Goal: Task Accomplishment & Management: Use online tool/utility

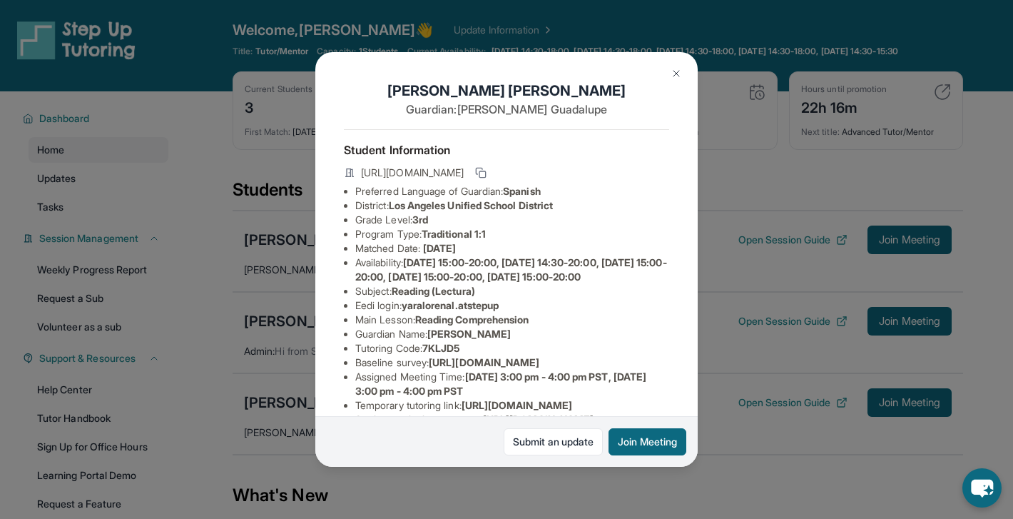
scroll to position [203, 0]
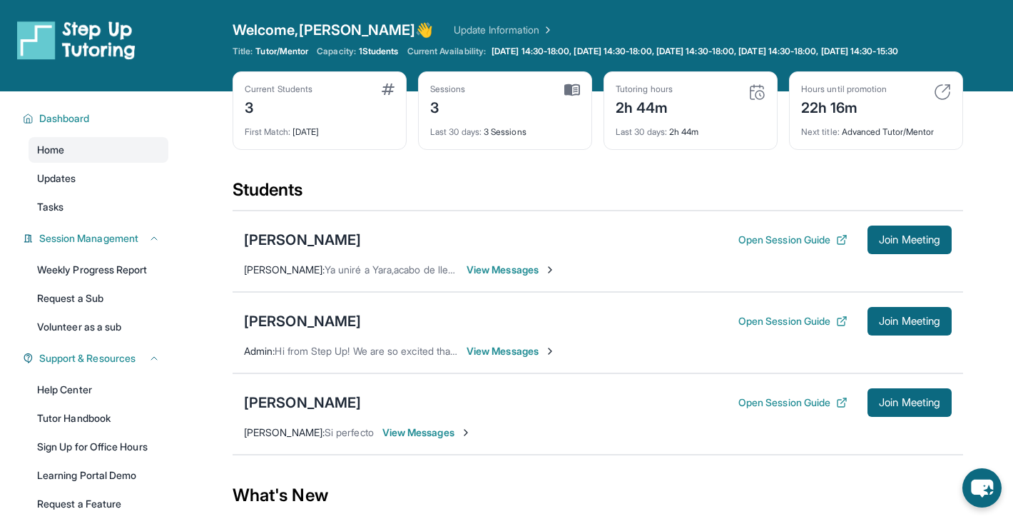
scroll to position [92, 0]
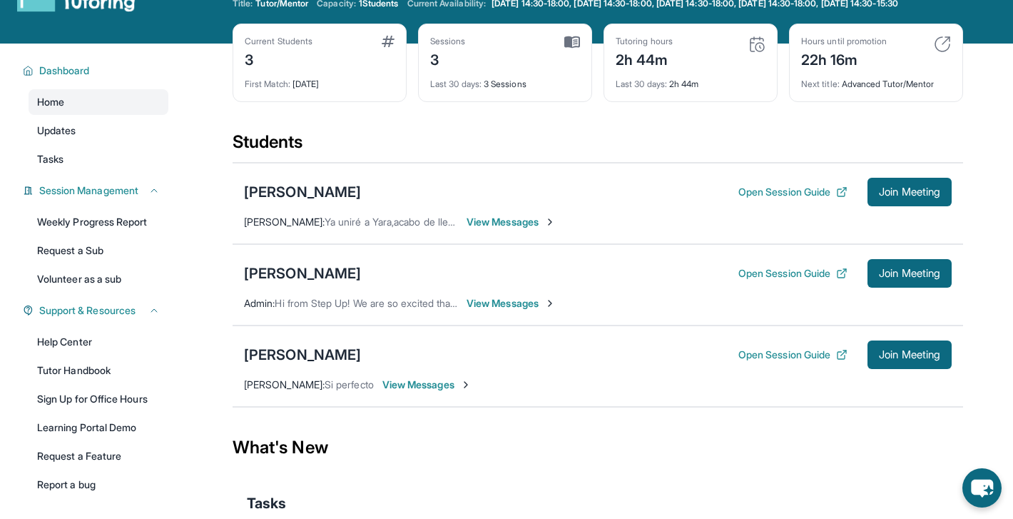
scroll to position [49, 0]
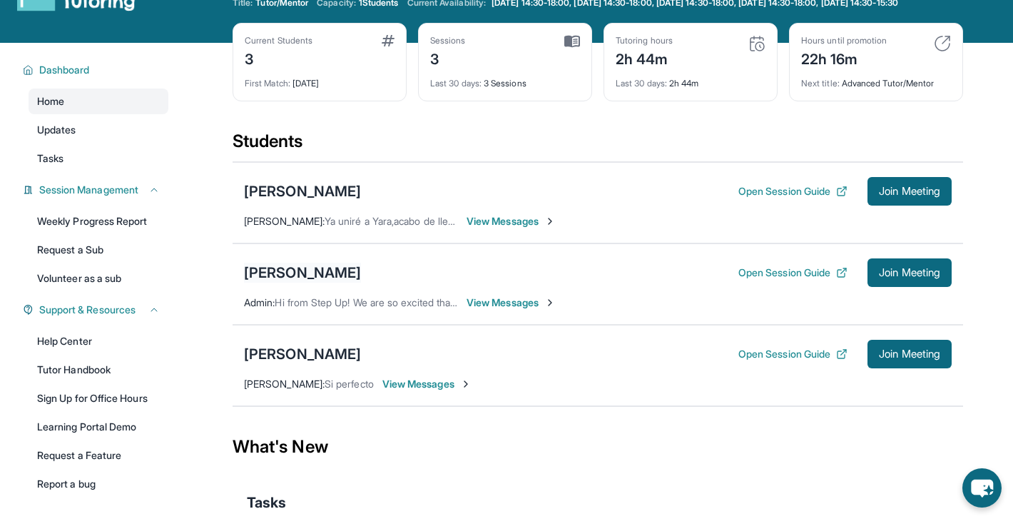
click at [357, 282] on div "[PERSON_NAME]" at bounding box center [302, 272] width 117 height 20
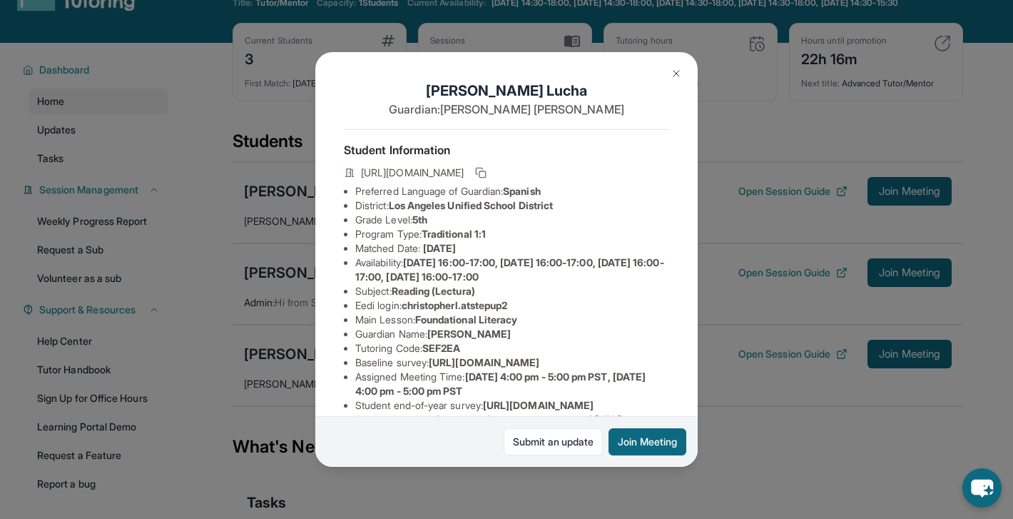
click at [673, 90] on div "[PERSON_NAME] Guardian: [PERSON_NAME] Student Information [URL][DOMAIN_NAME] Pr…" at bounding box center [506, 259] width 382 height 415
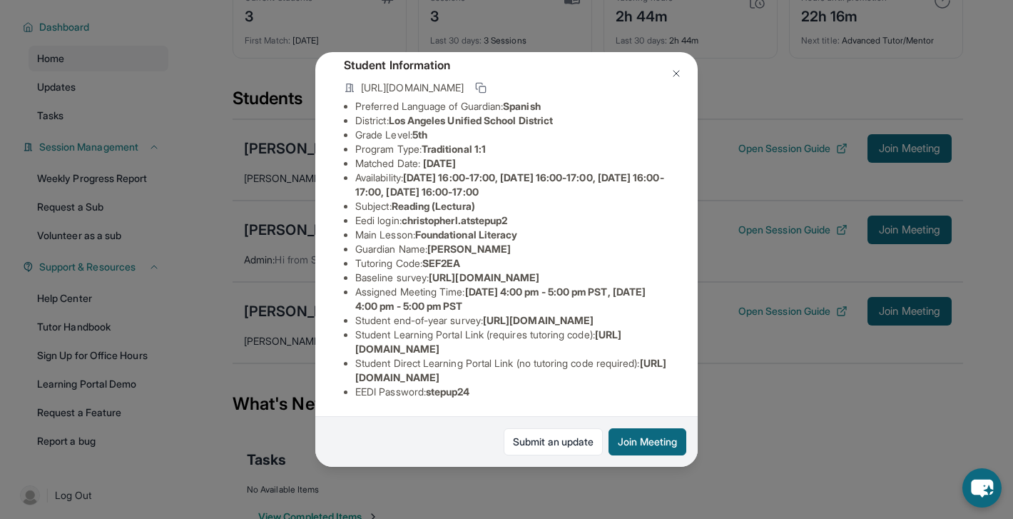
scroll to position [136, 0]
drag, startPoint x: 471, startPoint y: 282, endPoint x: 578, endPoint y: 282, distance: 106.3
click at [578, 285] on li "Assigned Meeting Time : [DATE] 4:00 pm - 5:00 pm PST, [DATE] 4:00 pm - 5:00 pm …" at bounding box center [512, 299] width 314 height 29
drag, startPoint x: 538, startPoint y: 294, endPoint x: 474, endPoint y: 282, distance: 64.5
click at [474, 285] on li "Assigned Meeting Time : [DATE] 4:00 pm - 5:00 pm PST, [DATE] 4:00 pm - 5:00 pm …" at bounding box center [512, 299] width 314 height 29
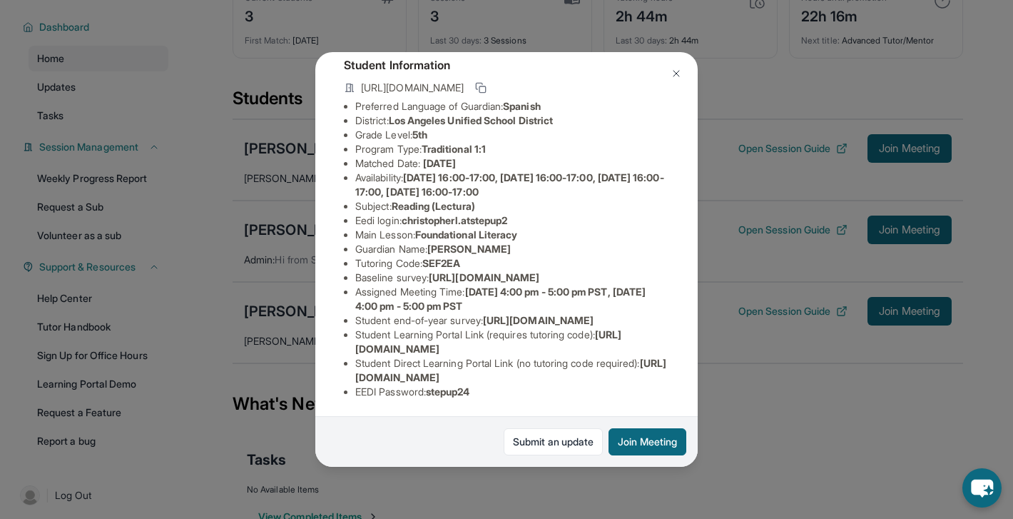
click at [678, 76] on img at bounding box center [675, 73] width 11 height 11
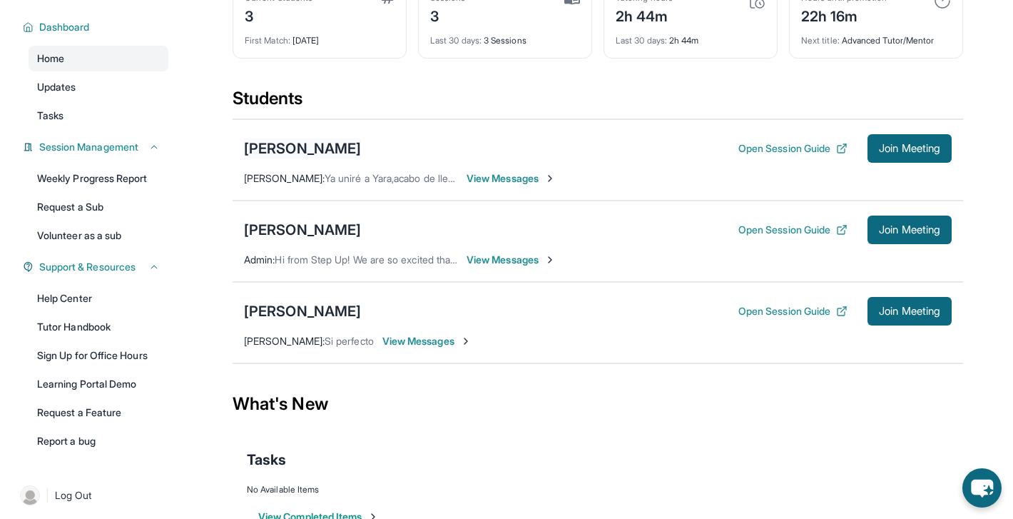
click at [343, 158] on div "[PERSON_NAME]" at bounding box center [302, 148] width 117 height 20
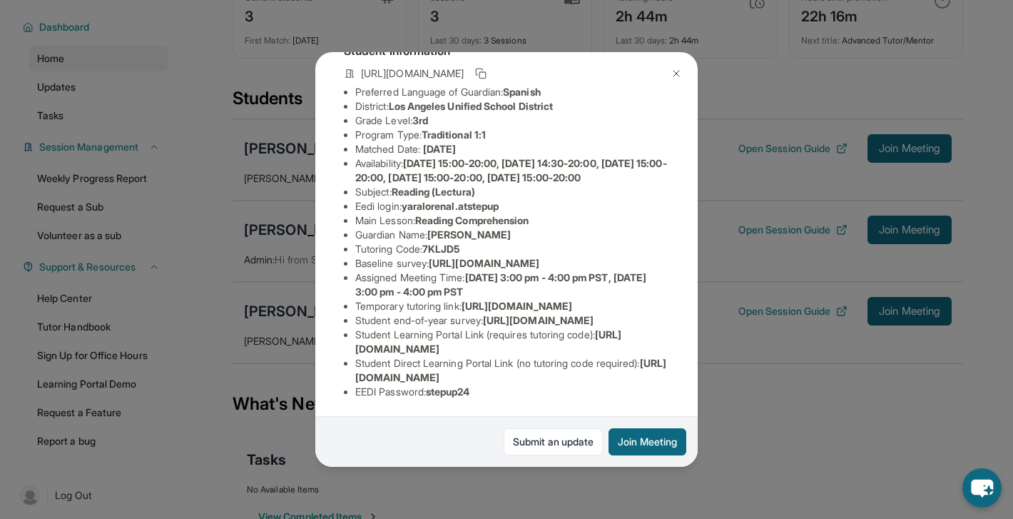
scroll to position [131, 0]
click at [673, 71] on img at bounding box center [675, 73] width 11 height 11
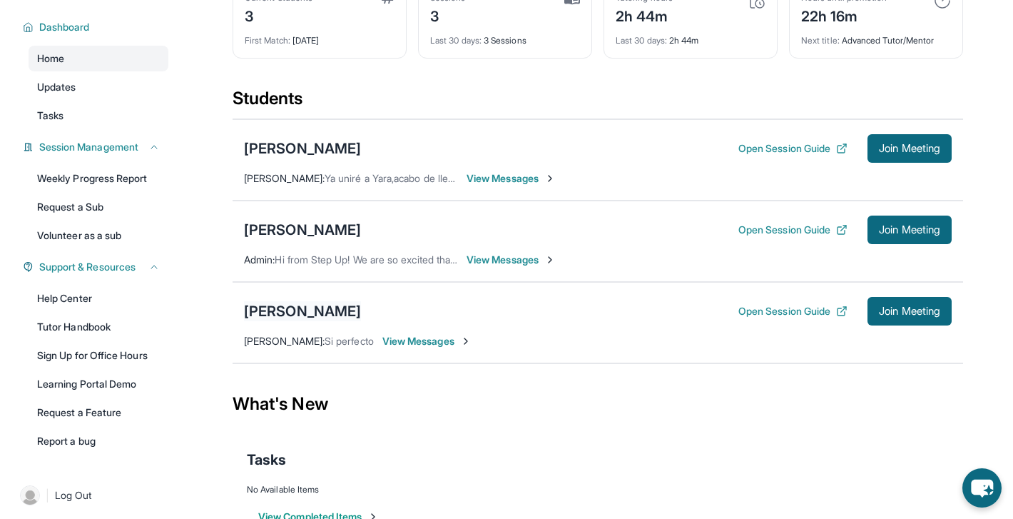
click at [320, 320] on div "[PERSON_NAME]" at bounding box center [302, 311] width 117 height 20
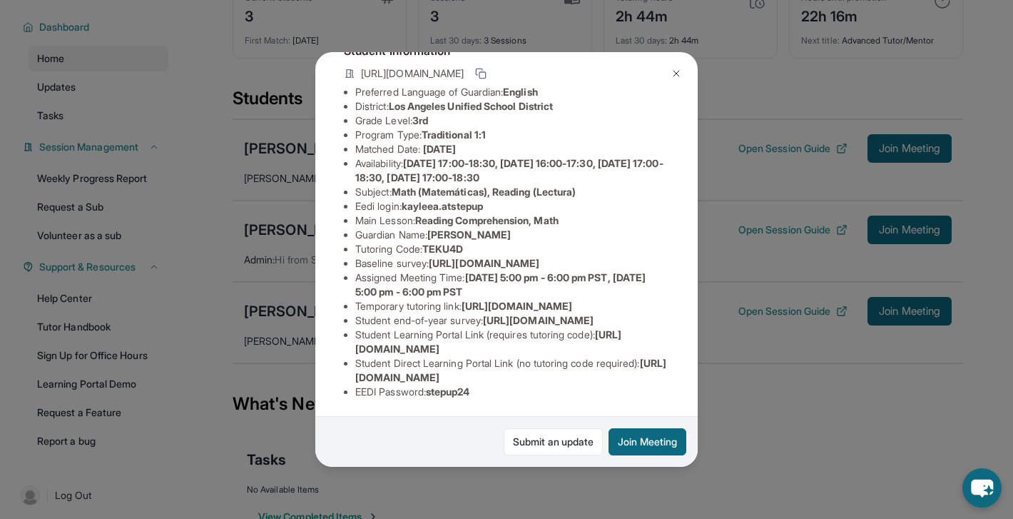
scroll to position [92, 0]
click at [674, 69] on img at bounding box center [675, 73] width 11 height 11
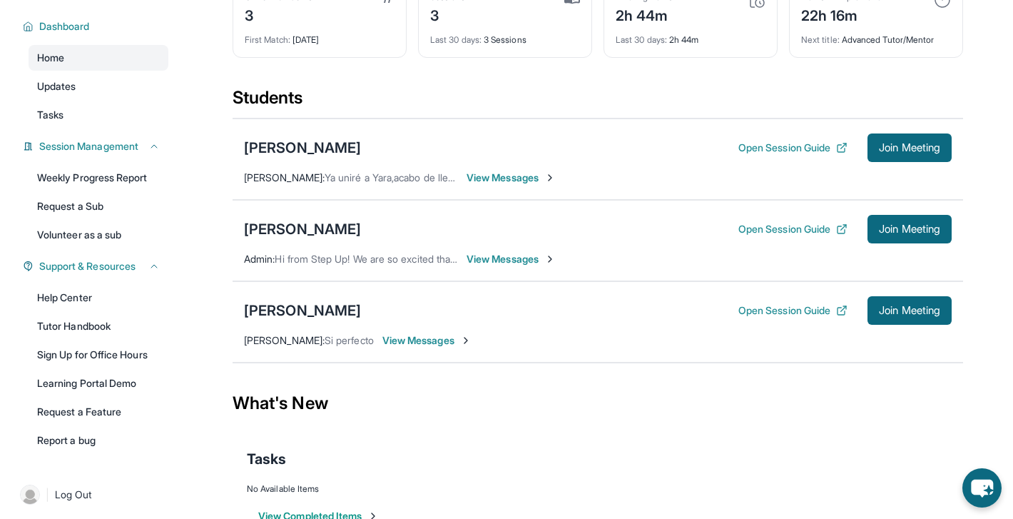
scroll to position [0, 0]
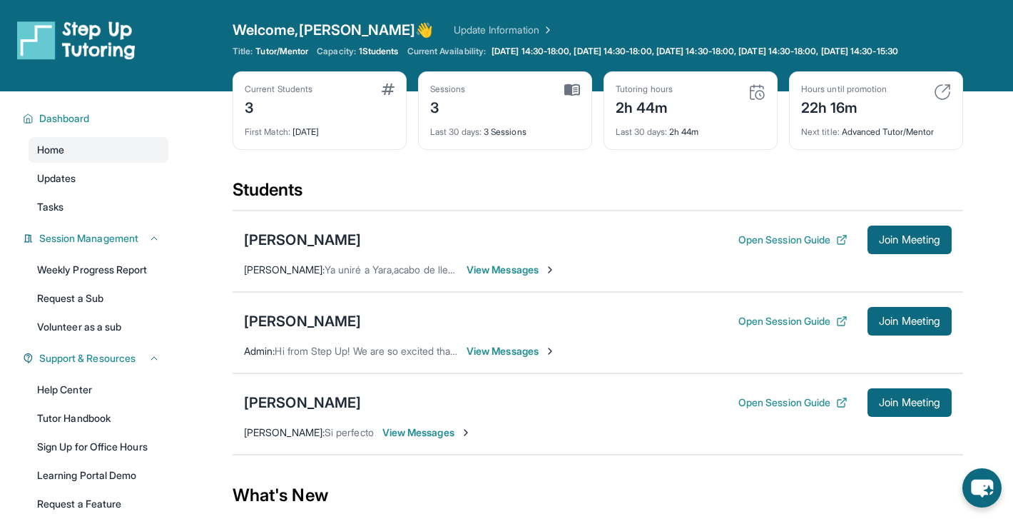
click at [822, 405] on div "Open Session Guide Join Meeting" at bounding box center [844, 402] width 213 height 29
click at [819, 409] on button "Open Session Guide" at bounding box center [792, 402] width 109 height 14
click at [777, 409] on button "Open Session Guide" at bounding box center [792, 402] width 109 height 14
